Goal: Browse casually

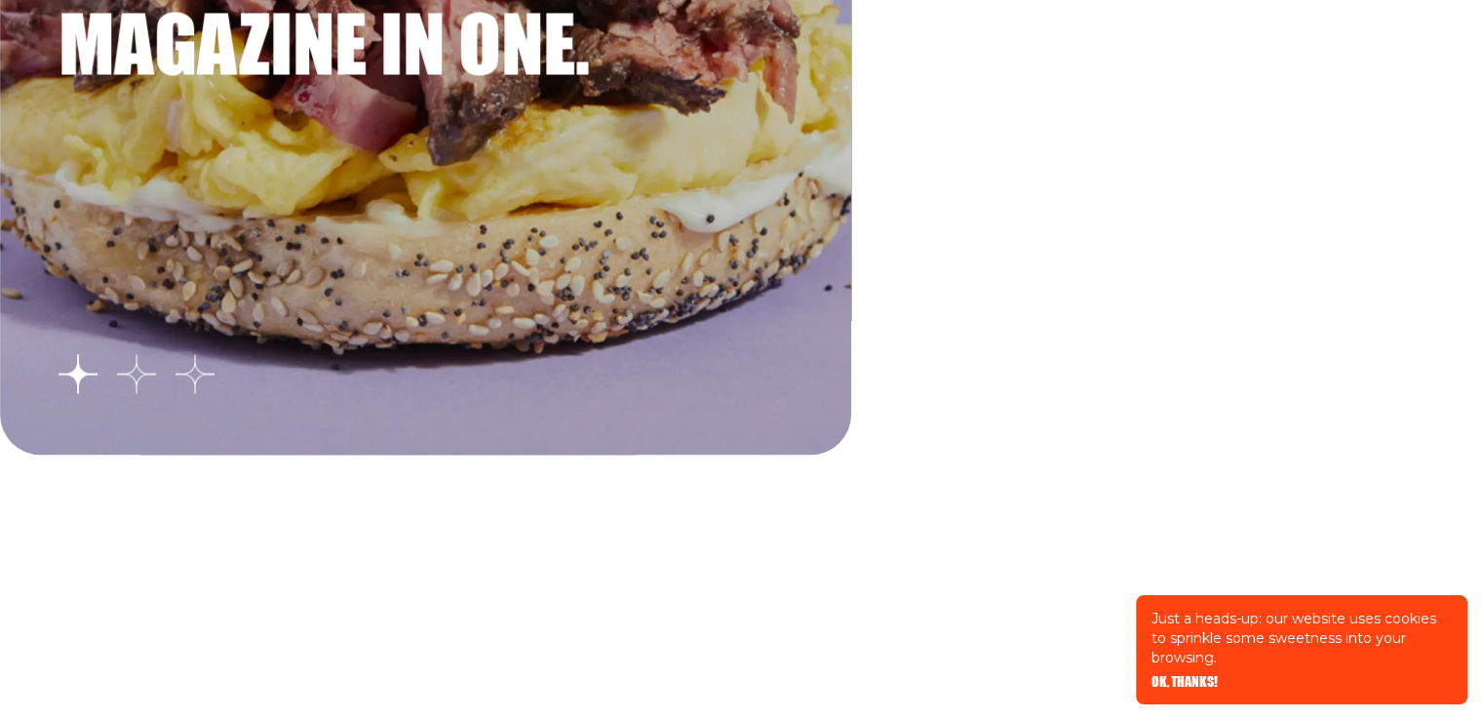
scroll to position [3510, 0]
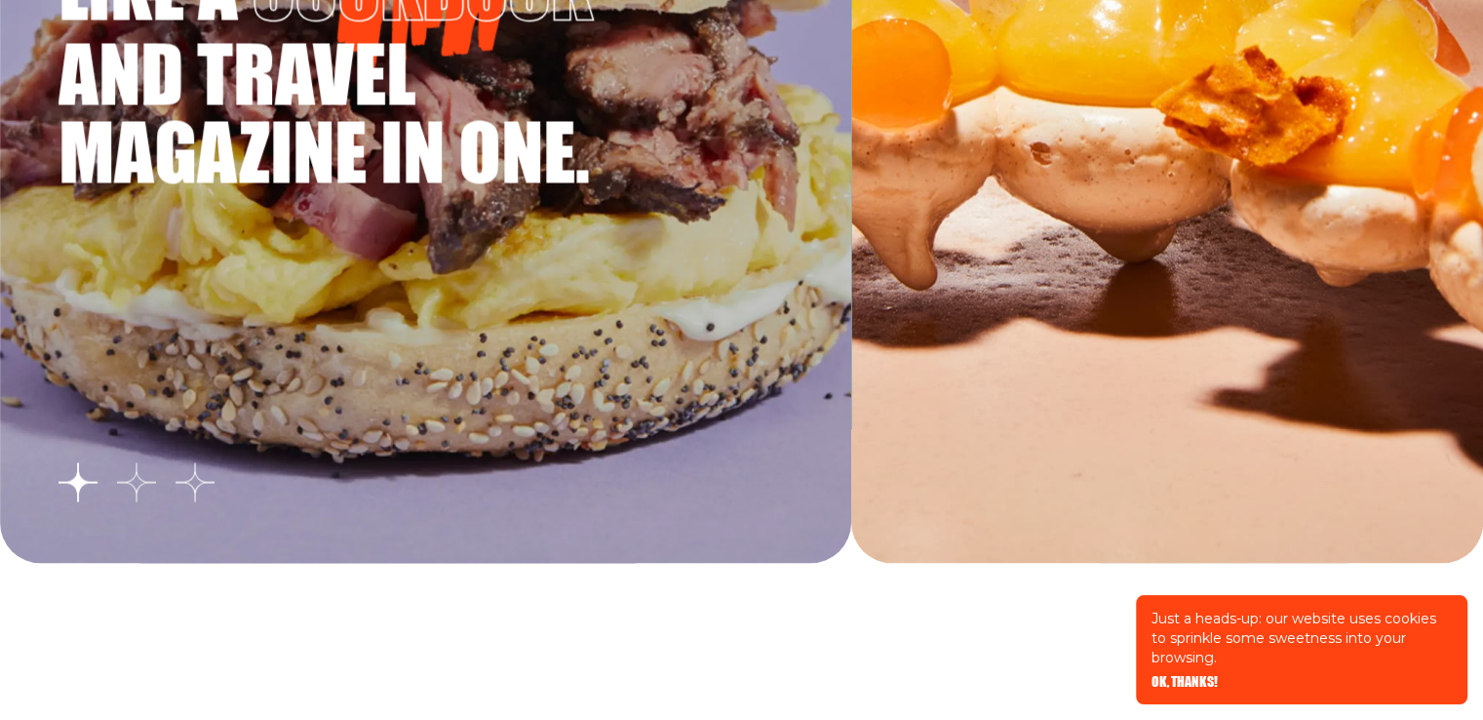
click at [137, 483] on button "Go to slide 2" at bounding box center [136, 481] width 39 height 39
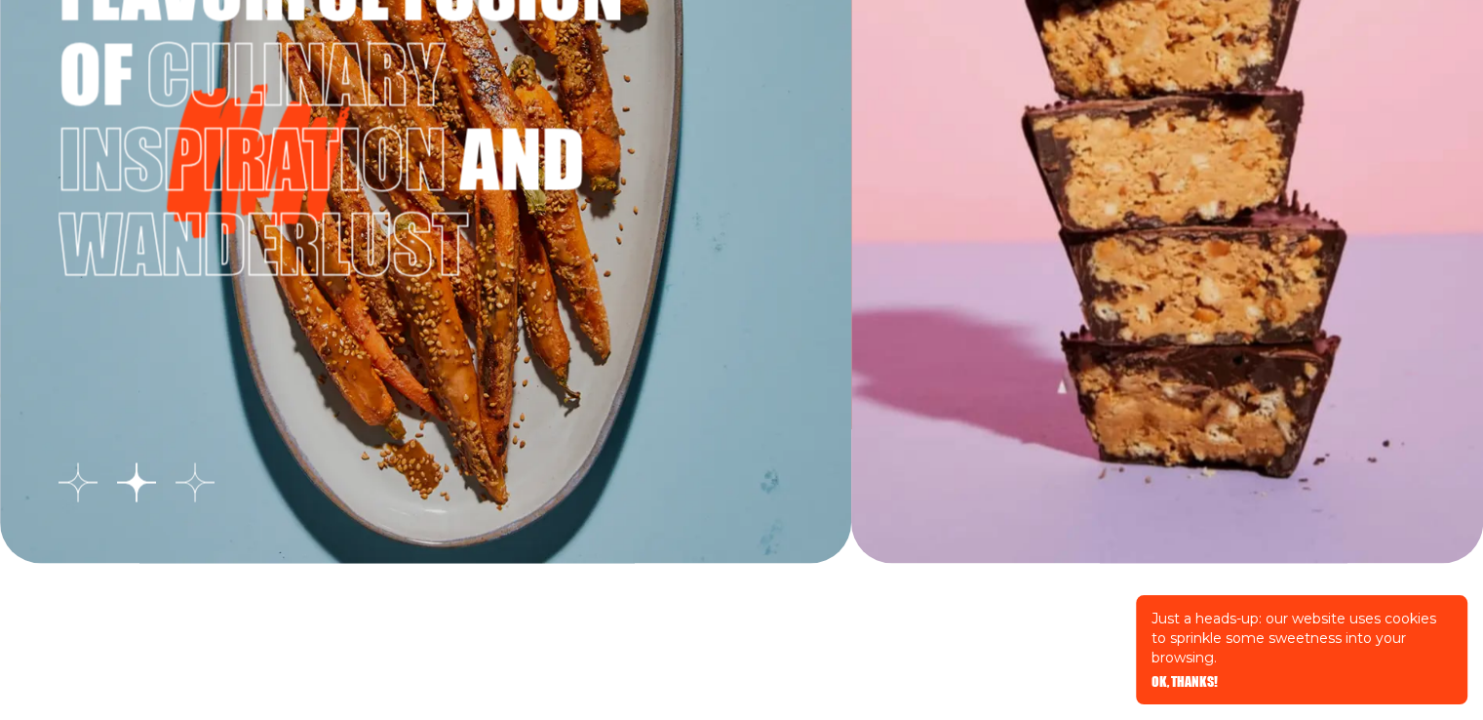
click at [191, 484] on button "Go to slide 3" at bounding box center [194, 481] width 39 height 39
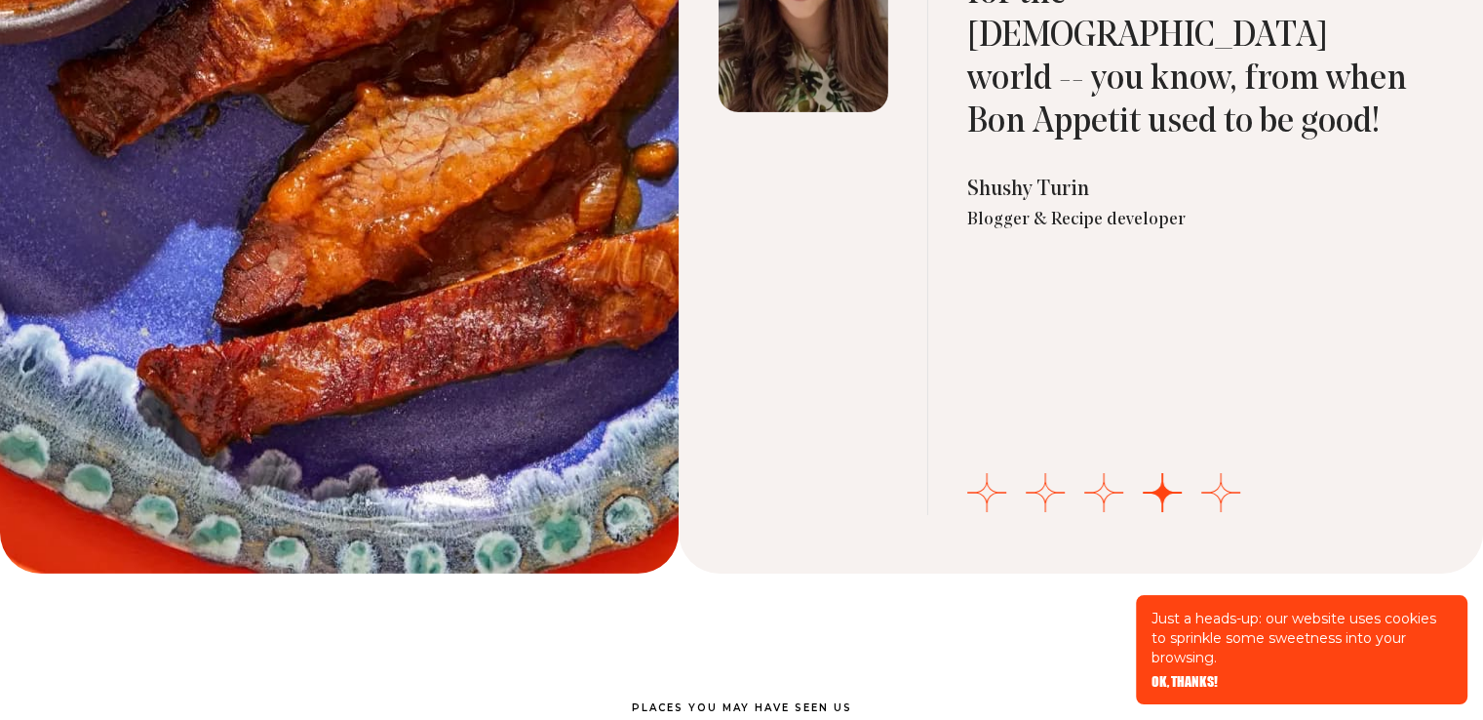
scroll to position [6630, 0]
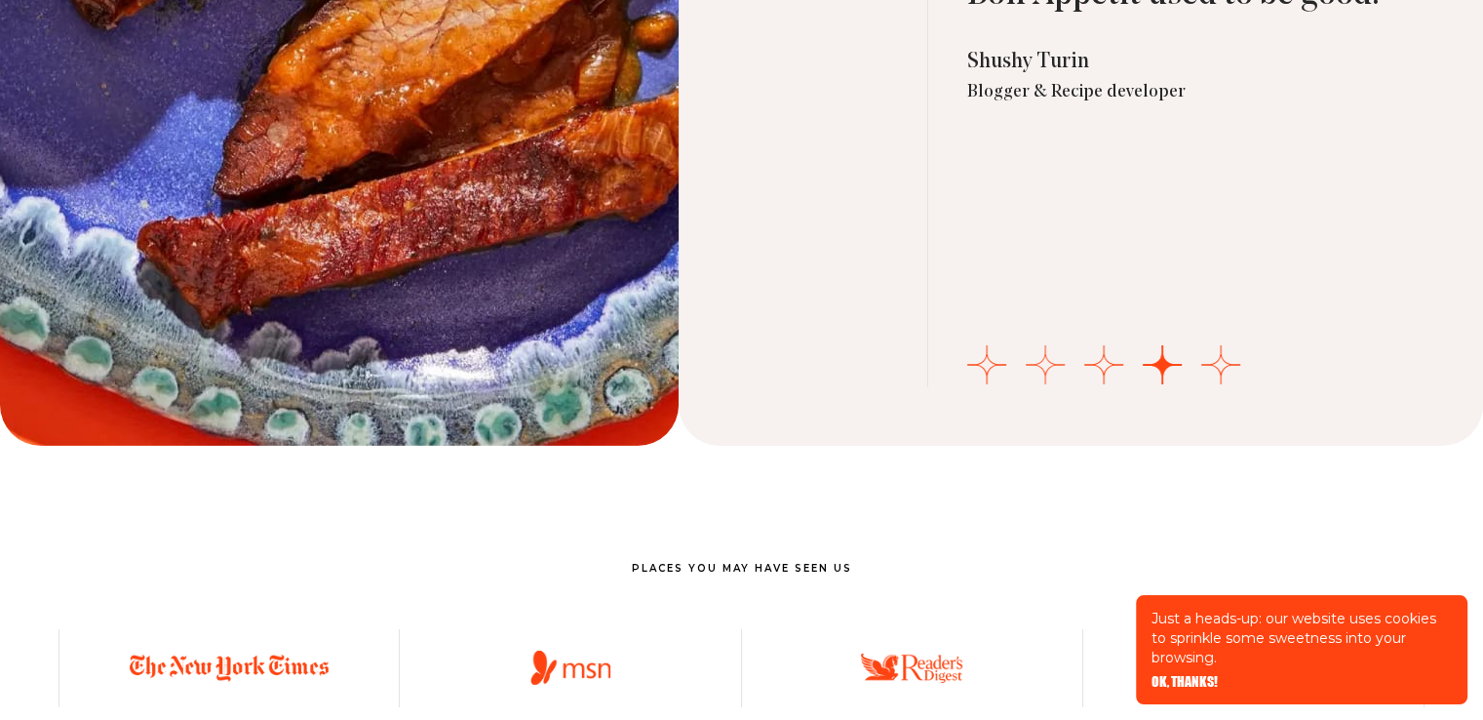
click at [1043, 363] on button "Go to slide 2" at bounding box center [1045, 364] width 39 height 39
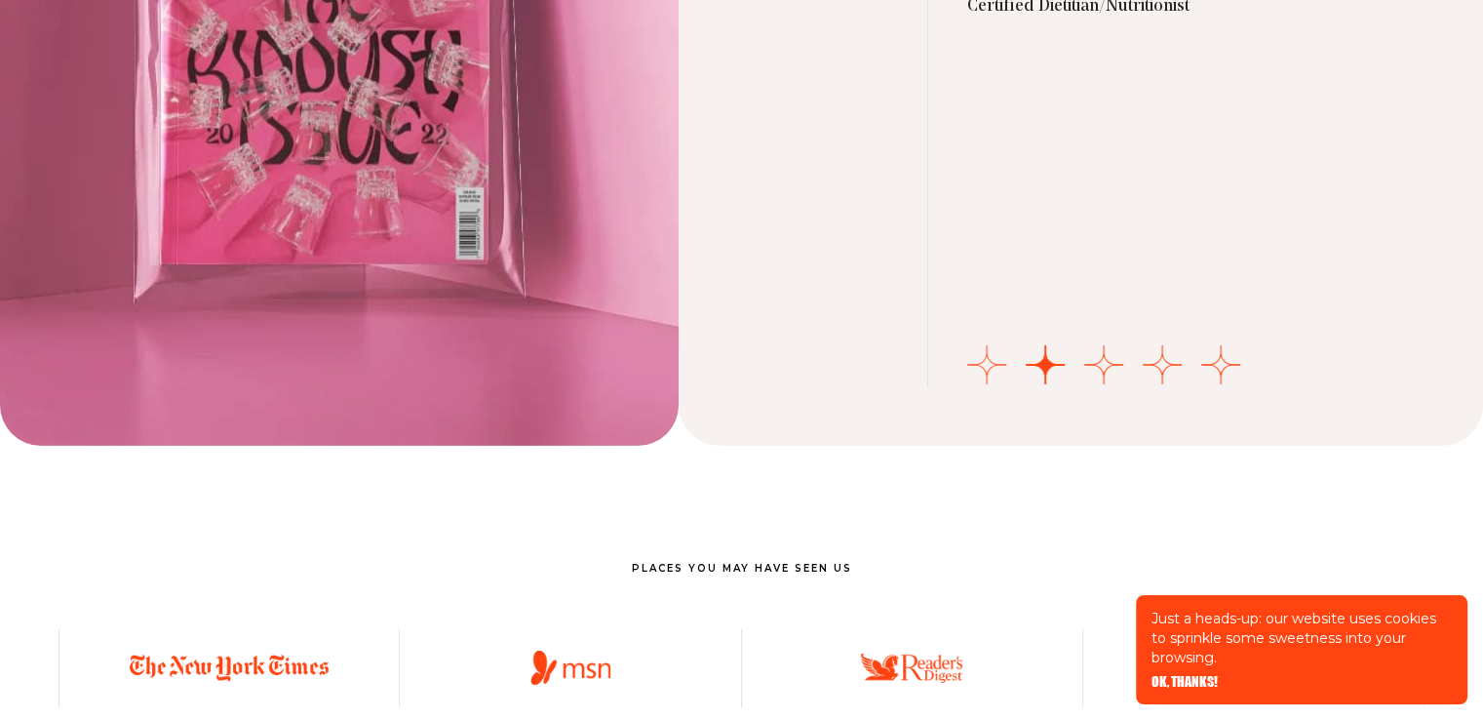
click at [983, 368] on button "Go to slide 1" at bounding box center [986, 364] width 39 height 39
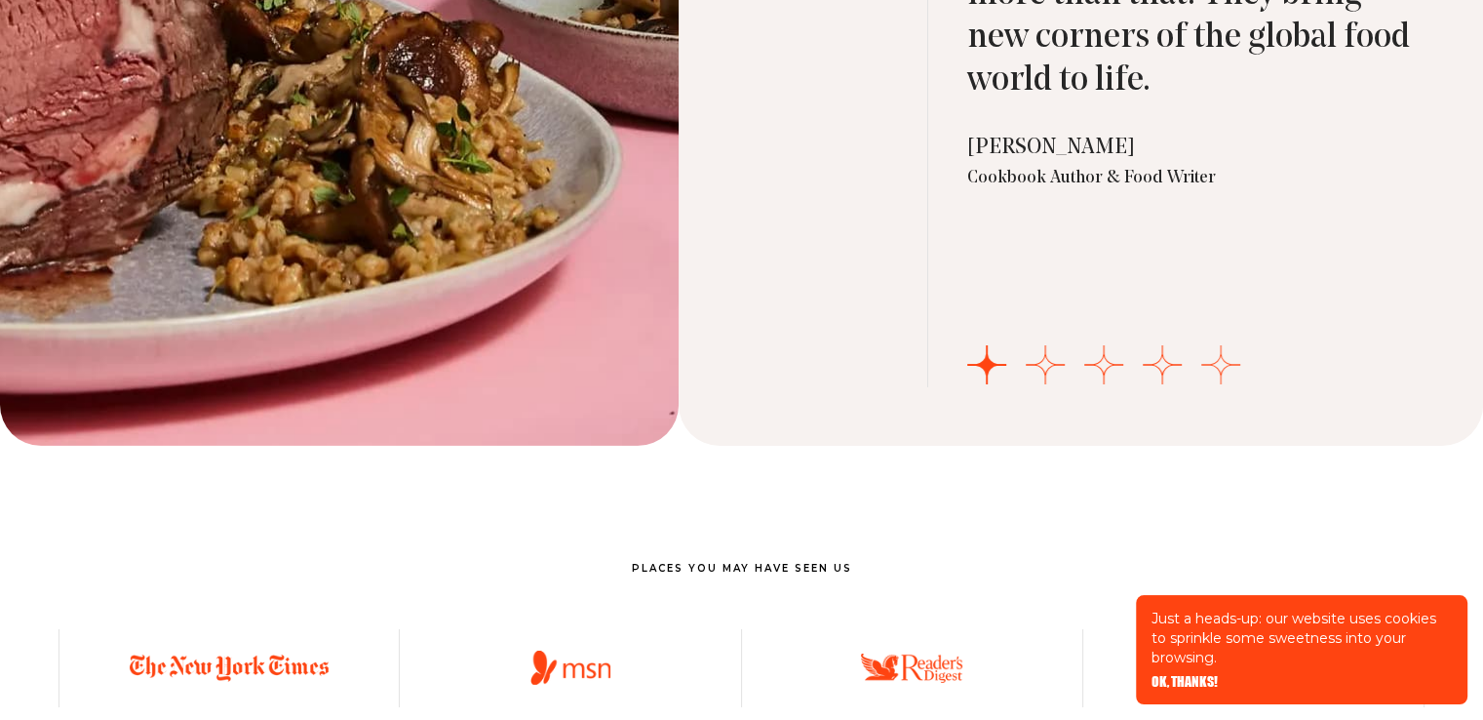
click at [1209, 361] on button "Go to slide 5" at bounding box center [1220, 364] width 39 height 39
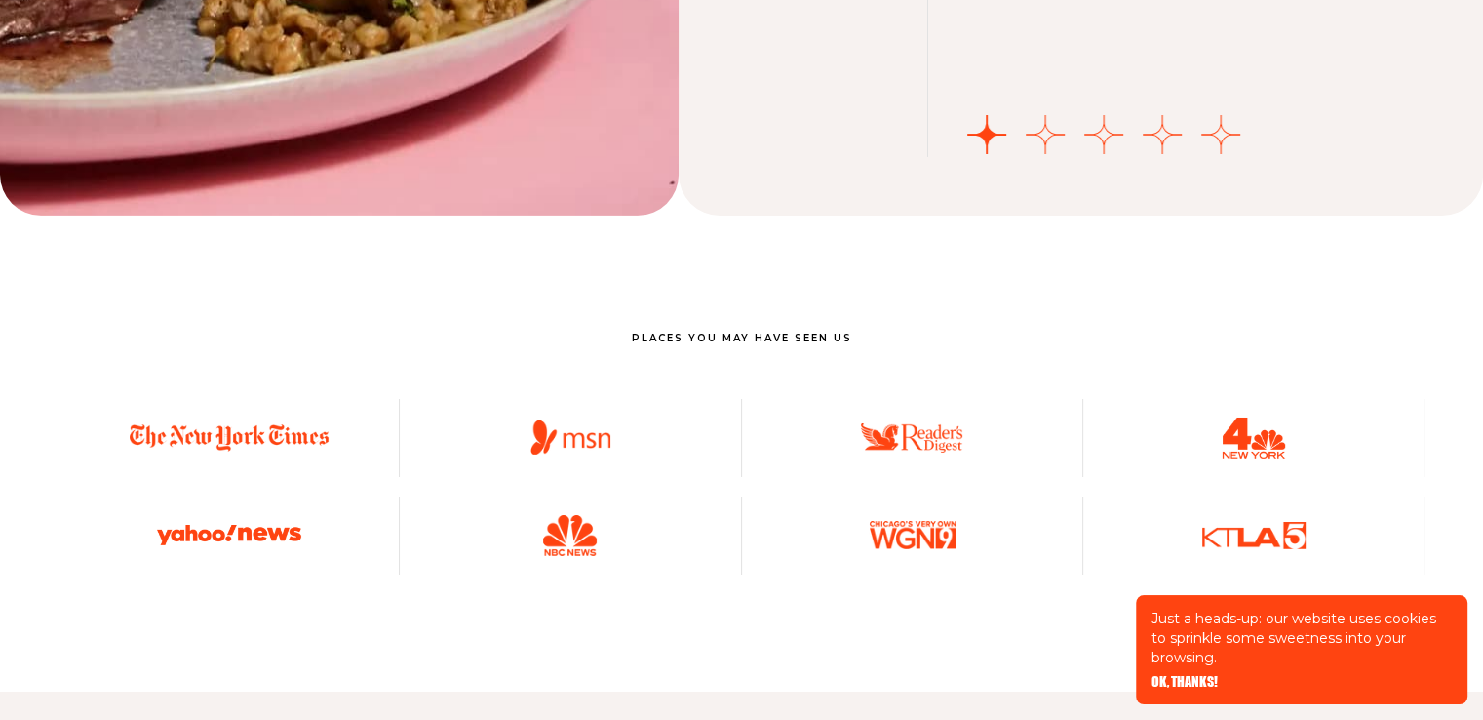
scroll to position [6727, 0]
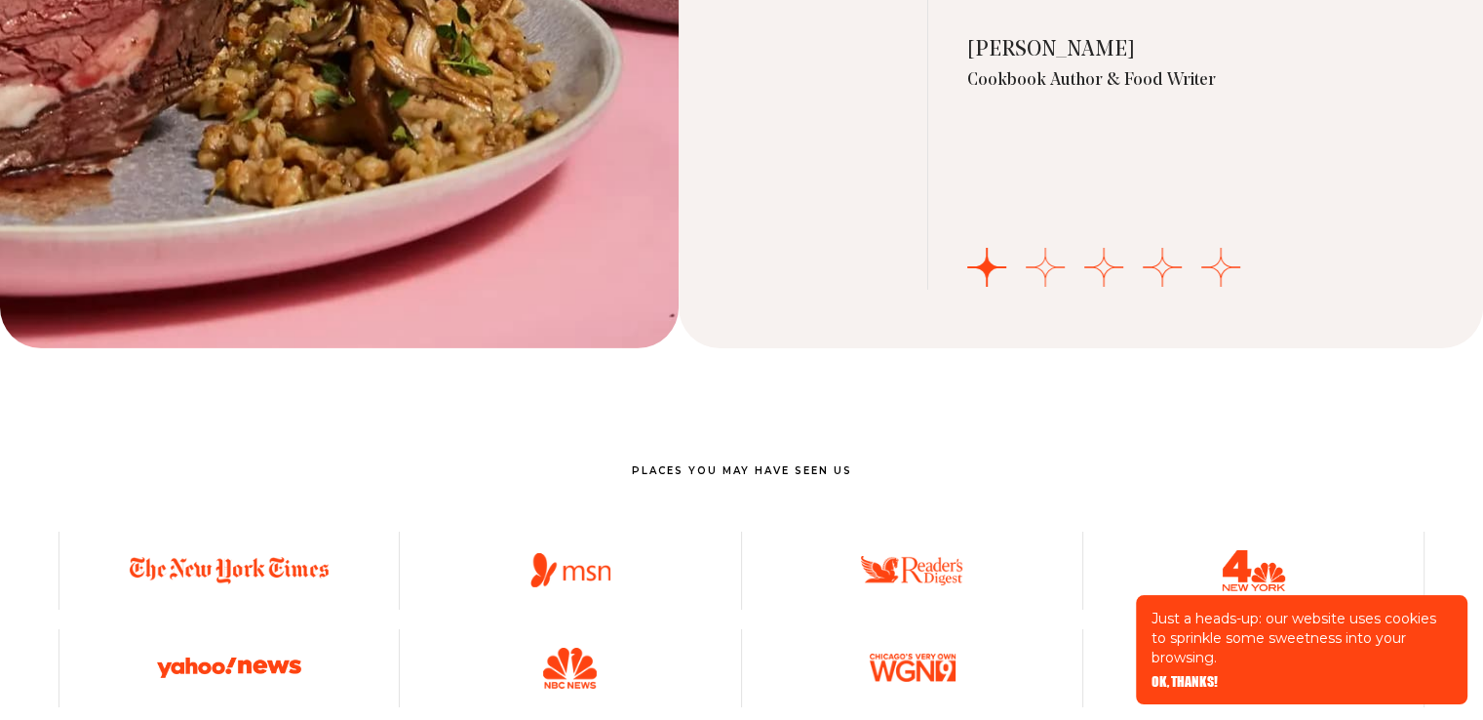
click at [1036, 265] on button "Go to slide 2" at bounding box center [1045, 267] width 39 height 39
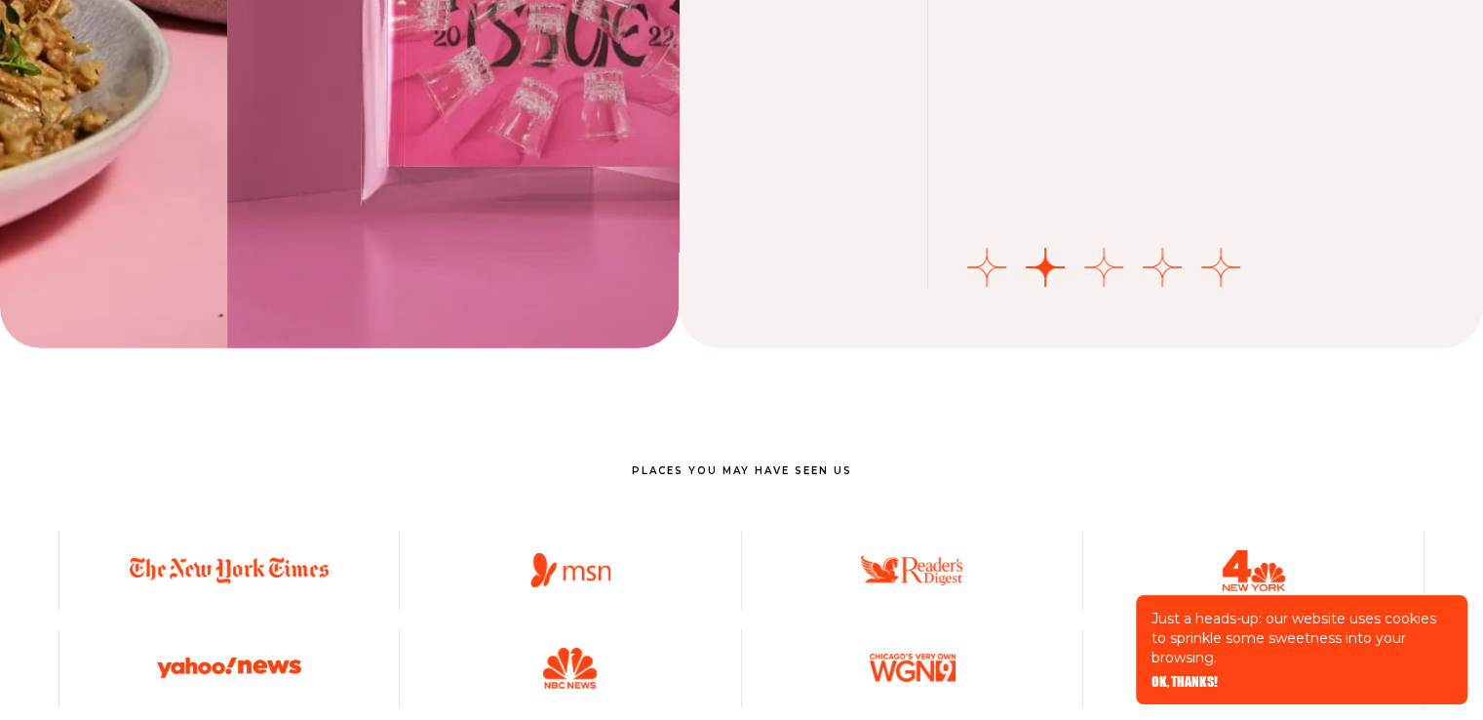
click at [1104, 263] on button "Go to slide 3" at bounding box center [1103, 267] width 39 height 39
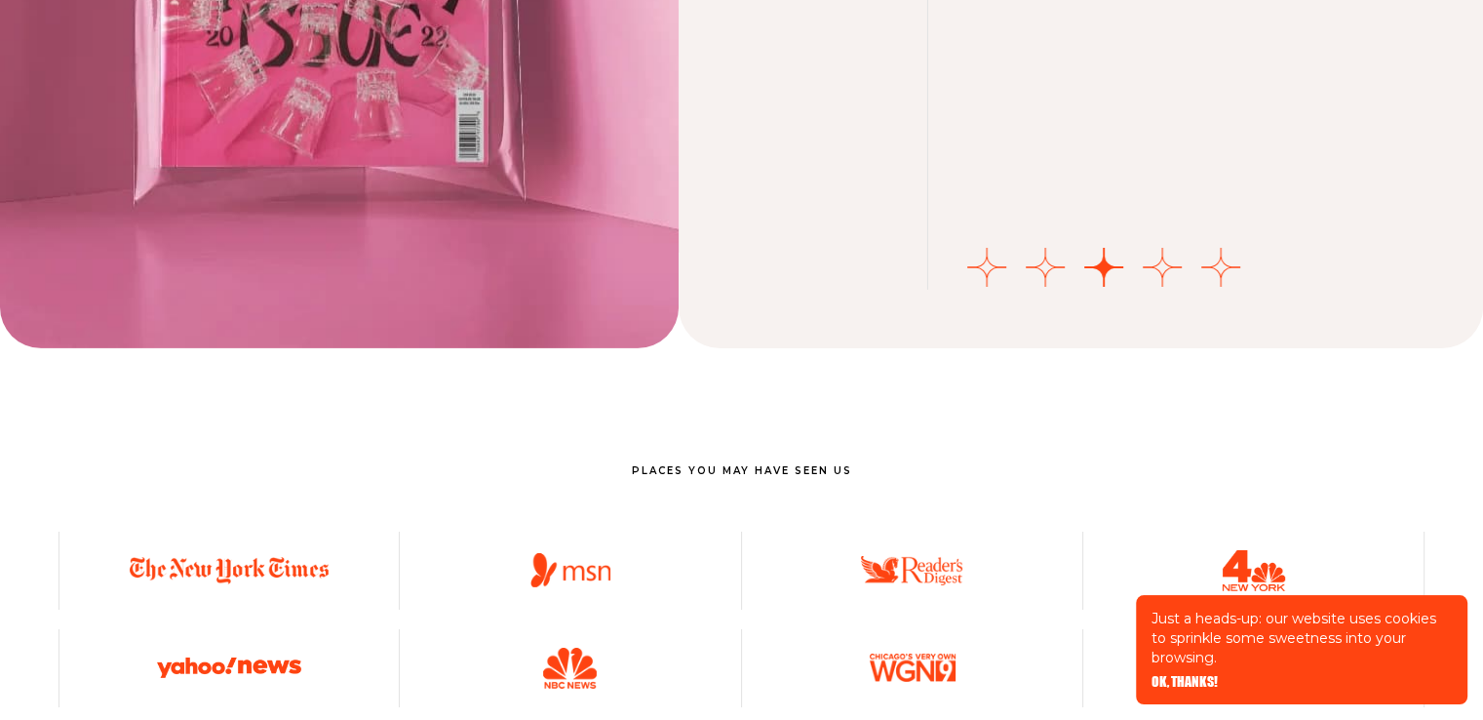
drag, startPoint x: 1166, startPoint y: 270, endPoint x: 883, endPoint y: 174, distance: 298.8
click at [1166, 270] on button "Go to slide 4" at bounding box center [1162, 267] width 39 height 39
